Goal: Information Seeking & Learning: Learn about a topic

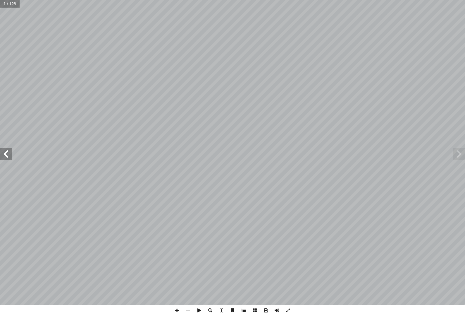
click at [10, 155] on span at bounding box center [6, 154] width 12 height 12
click at [9, 152] on span at bounding box center [6, 154] width 12 height 12
click at [11, 149] on span at bounding box center [6, 154] width 12 height 12
click at [8, 150] on span at bounding box center [6, 154] width 12 height 12
click at [4, 152] on span at bounding box center [6, 154] width 12 height 12
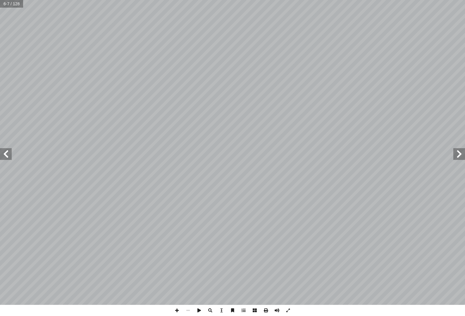
click at [5, 151] on span at bounding box center [6, 154] width 12 height 12
click at [455, 155] on span at bounding box center [460, 154] width 12 height 12
click at [9, 148] on span at bounding box center [6, 154] width 12 height 12
click at [9, 150] on span at bounding box center [6, 154] width 12 height 12
click at [10, 149] on span at bounding box center [6, 154] width 12 height 12
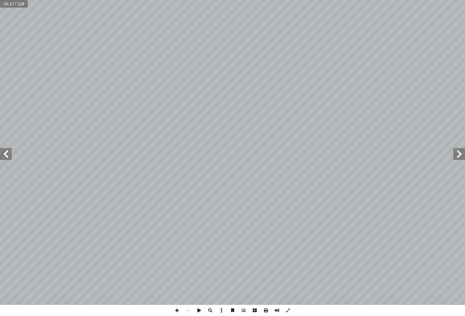
click at [11, 150] on span at bounding box center [6, 154] width 12 height 12
click at [11, 149] on span at bounding box center [6, 154] width 12 height 12
click at [9, 149] on span at bounding box center [6, 154] width 12 height 12
click at [5, 151] on span at bounding box center [6, 154] width 12 height 12
click at [9, 155] on span at bounding box center [6, 154] width 12 height 12
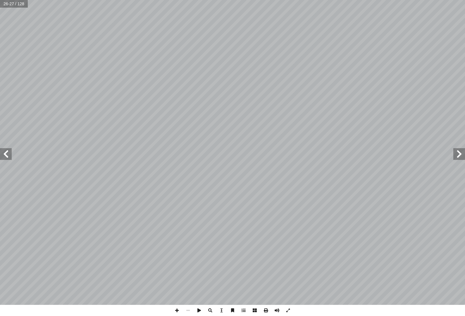
click at [7, 152] on span at bounding box center [6, 154] width 12 height 12
click at [8, 149] on span at bounding box center [6, 154] width 12 height 12
click at [457, 153] on span at bounding box center [460, 154] width 12 height 12
click at [456, 153] on span at bounding box center [460, 154] width 12 height 12
click at [458, 154] on span at bounding box center [460, 154] width 12 height 12
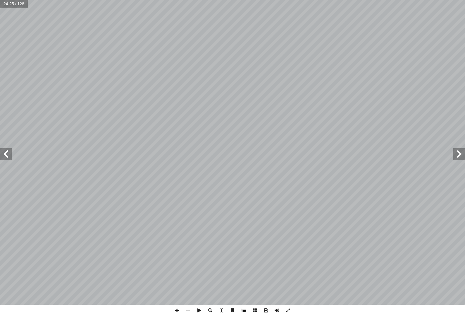
click at [462, 148] on span at bounding box center [460, 154] width 12 height 12
click at [463, 148] on span at bounding box center [460, 154] width 12 height 12
click at [462, 149] on span at bounding box center [460, 154] width 12 height 12
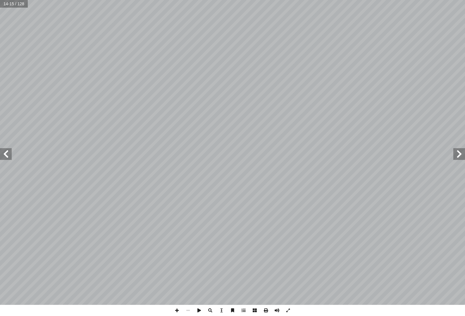
click at [463, 150] on span at bounding box center [460, 154] width 12 height 12
